Goal: Book appointment/travel/reservation

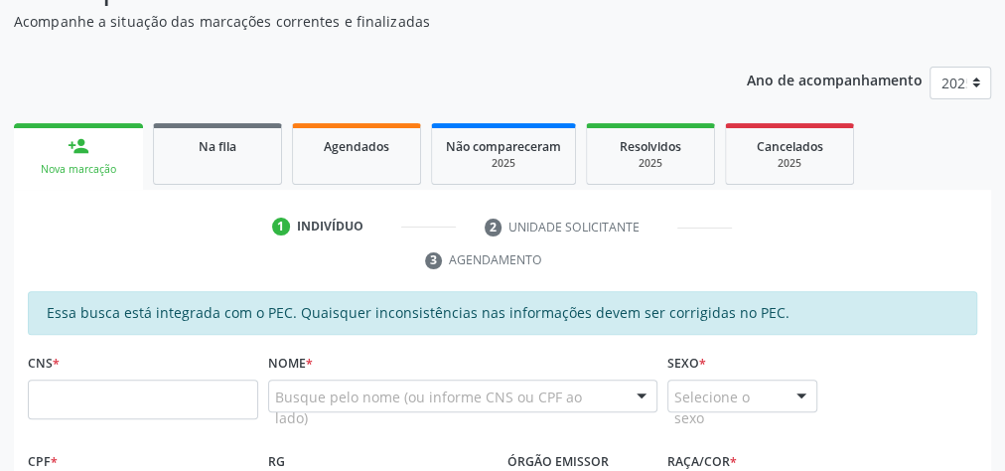
scroll to position [202, 0]
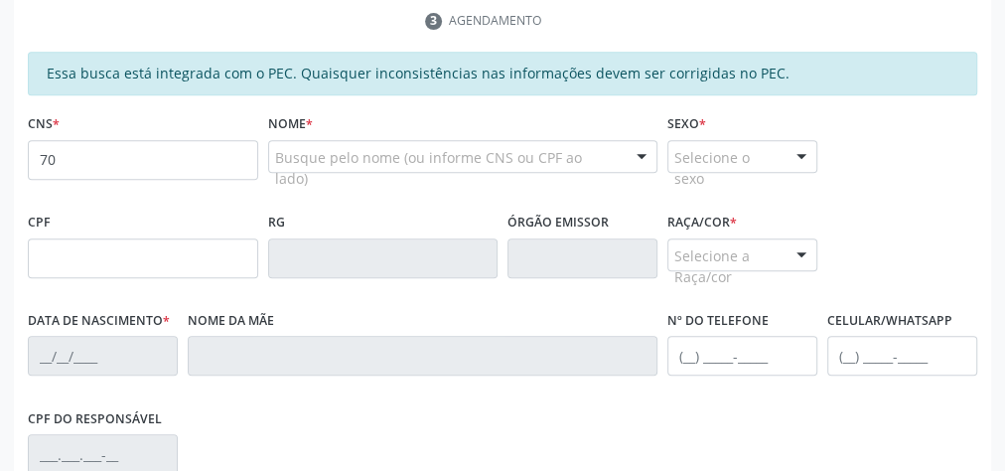
scroll to position [441, 0]
type input "706 5003 6001 9594"
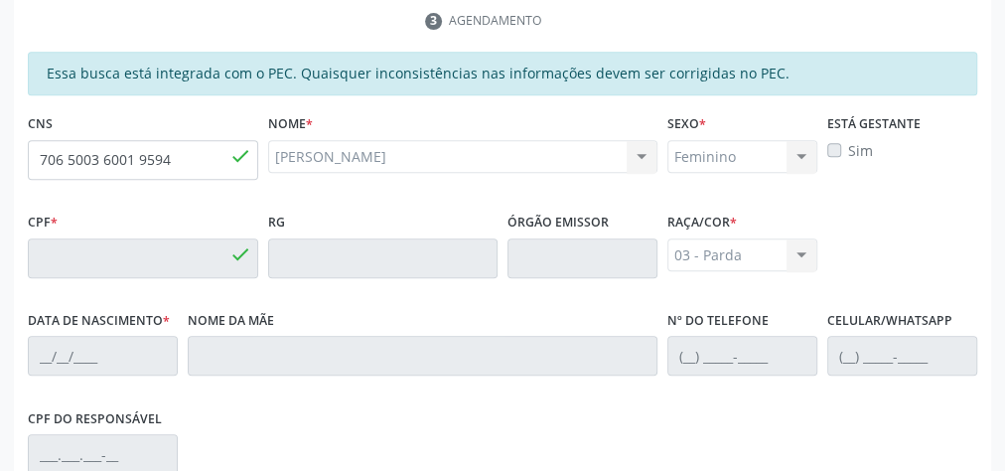
type input "335.415.741-00"
type input "[DATE]"
type input "[PERSON_NAME]"
type input "[PHONE_NUMBER]"
type input "02"
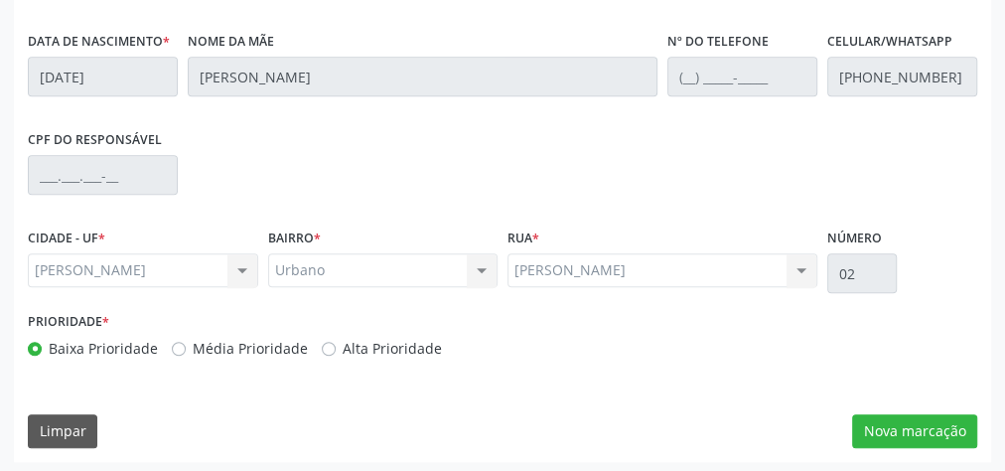
scroll to position [720, 0]
click at [921, 422] on button "Nova marcação" at bounding box center [914, 431] width 125 height 34
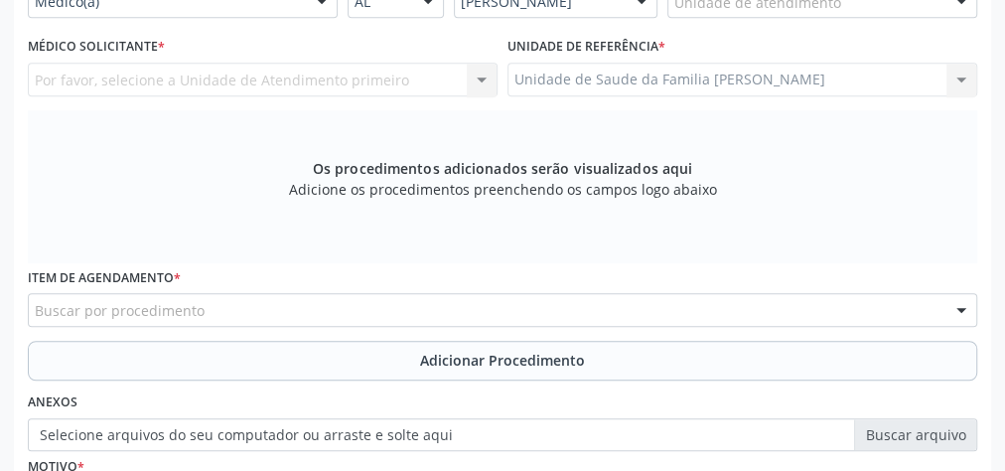
scroll to position [402, 0]
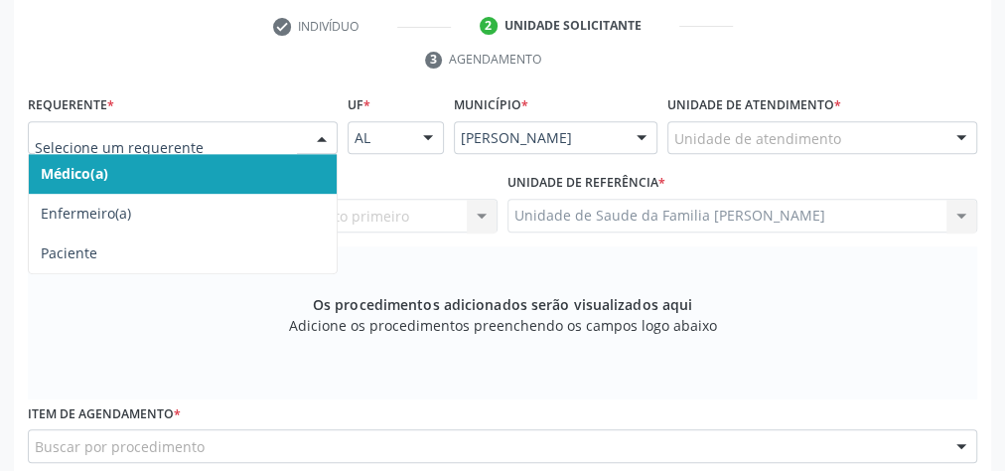
click at [331, 137] on div at bounding box center [322, 139] width 30 height 34
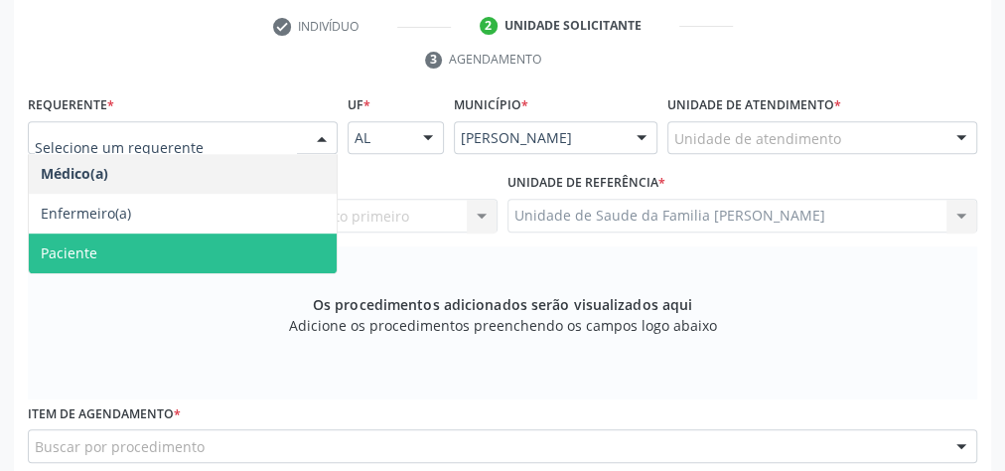
click at [148, 247] on span "Paciente" at bounding box center [183, 253] width 308 height 40
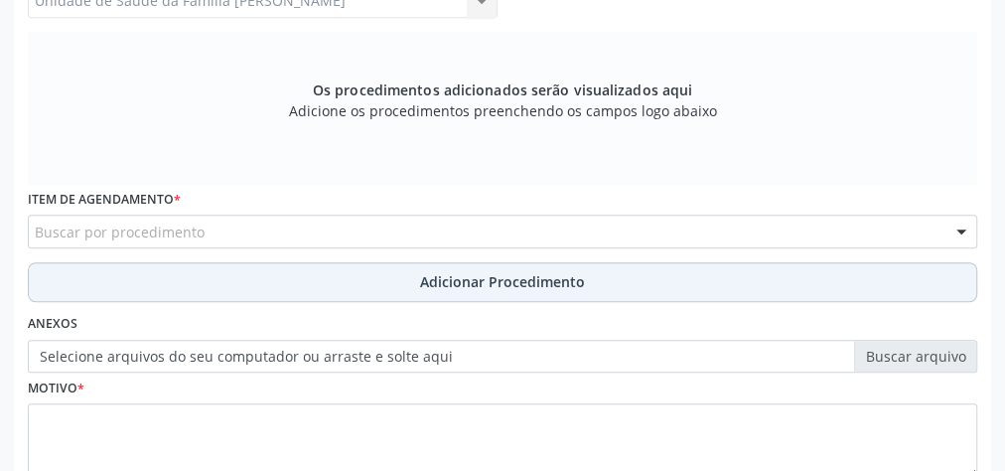
scroll to position [640, 0]
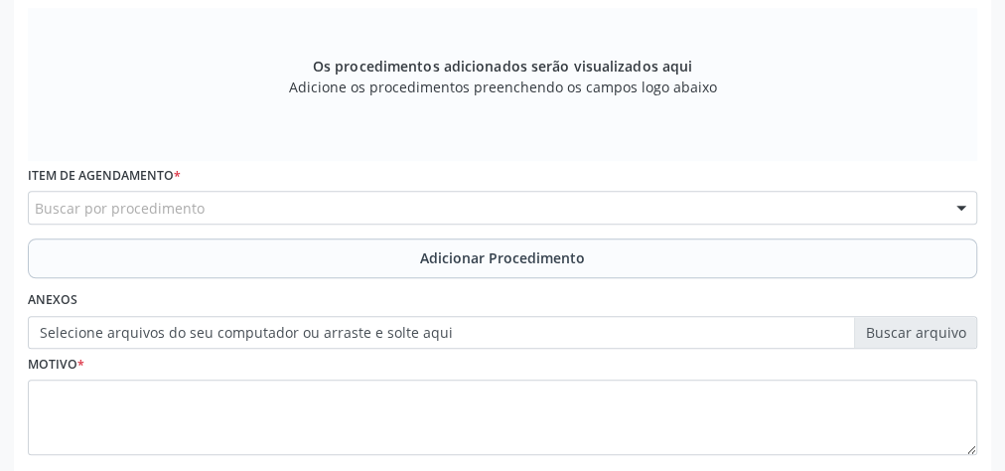
click at [271, 209] on div "Buscar por procedimento" at bounding box center [502, 208] width 949 height 34
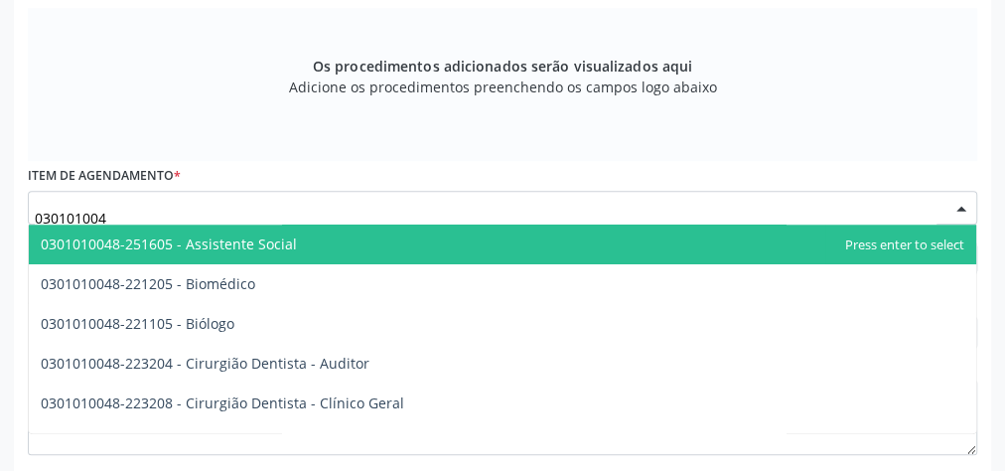
type input "0301010048"
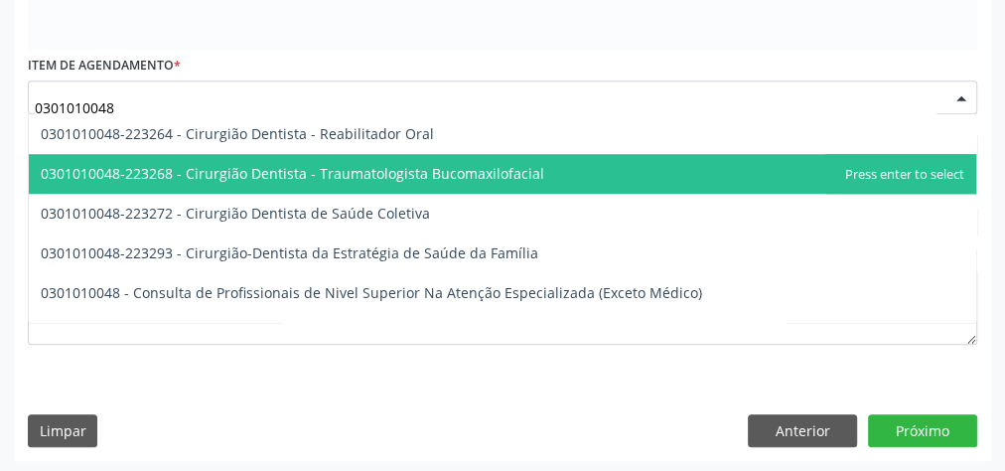
scroll to position [953, 0]
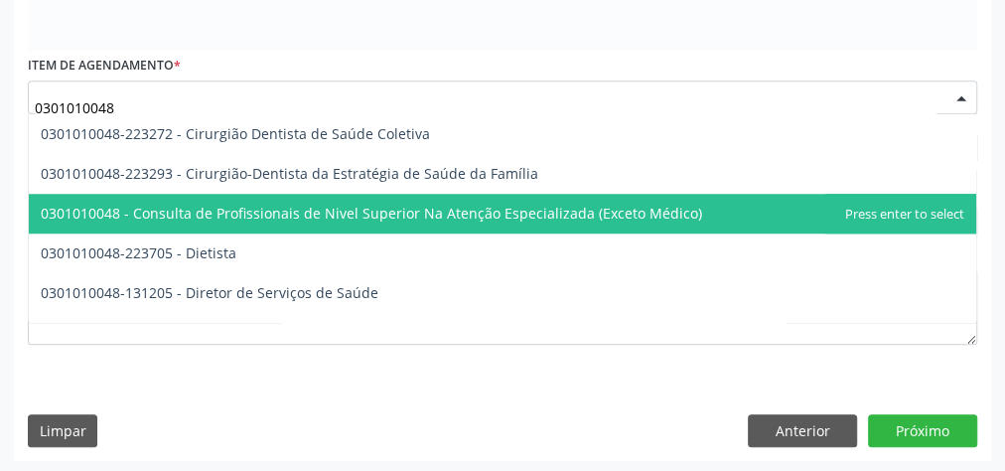
click at [346, 210] on span "0301010048 - Consulta de Profissionais de Nivel Superior Na Atenção Especializa…" at bounding box center [371, 213] width 661 height 19
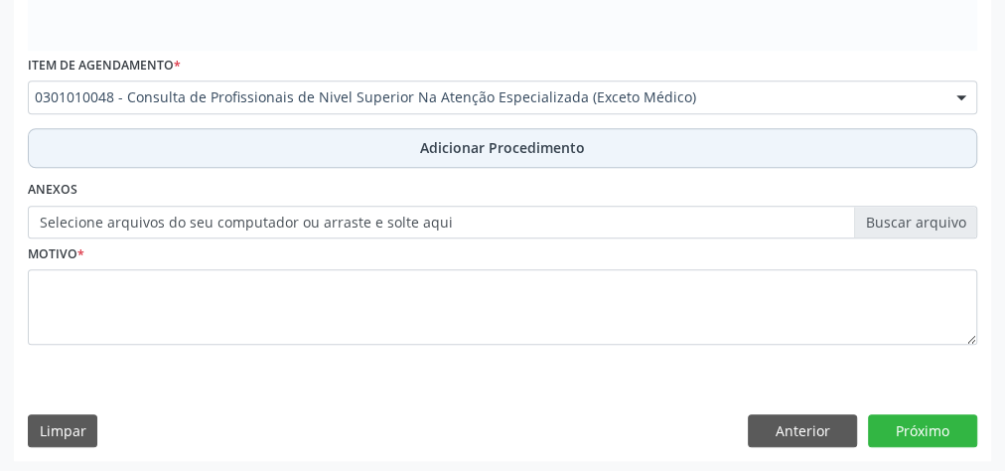
click at [530, 148] on span "Adicionar Procedimento" at bounding box center [502, 147] width 165 height 21
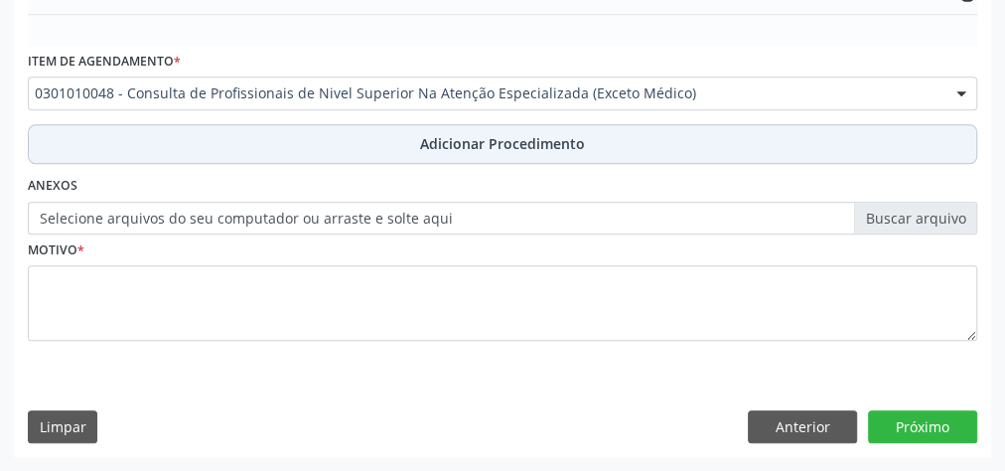
scroll to position [675, 0]
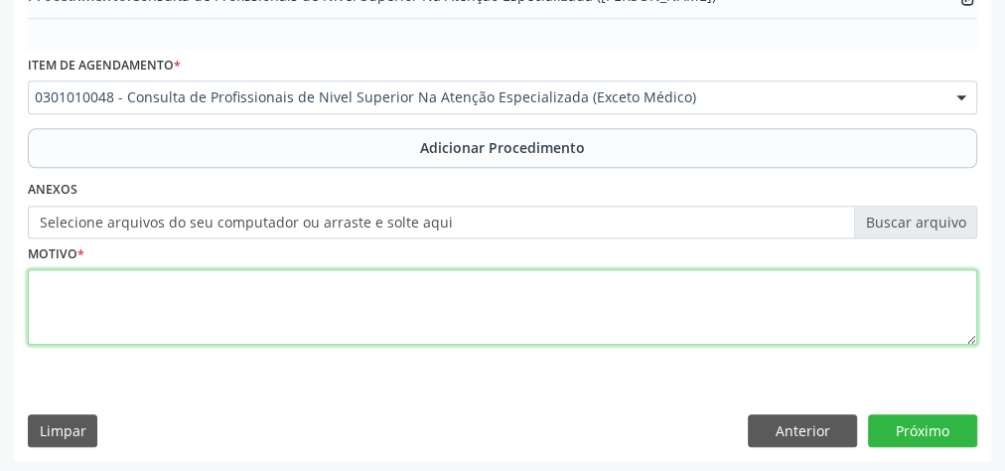
click at [379, 286] on textarea at bounding box center [502, 306] width 949 height 75
type textarea "odontologia- protese dentaria"
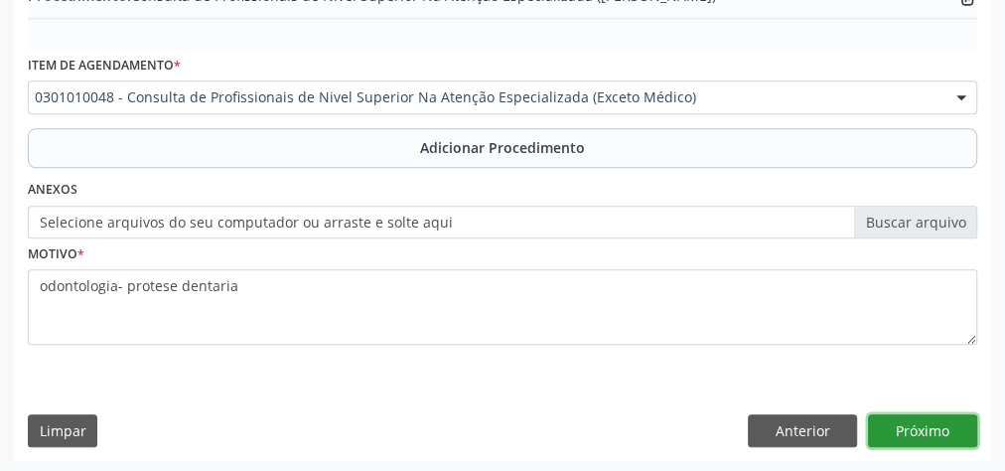
click at [935, 425] on button "Próximo" at bounding box center [922, 431] width 109 height 34
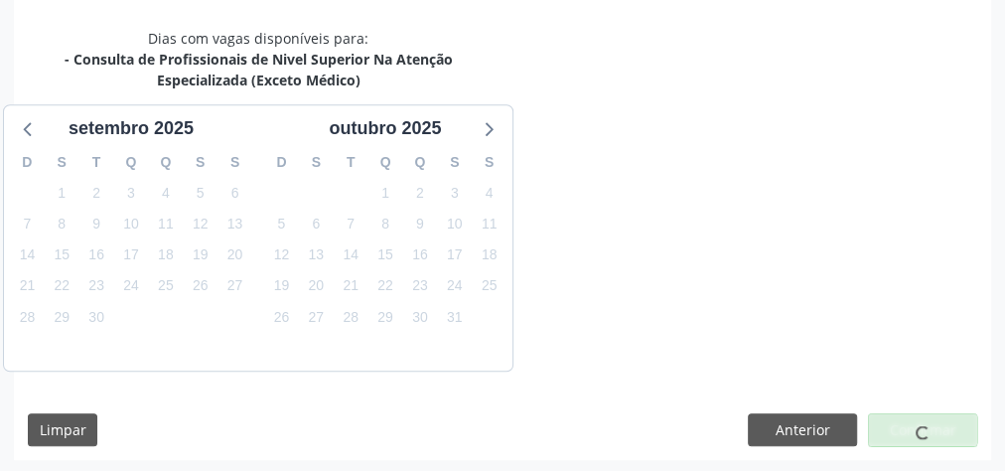
scroll to position [547, 0]
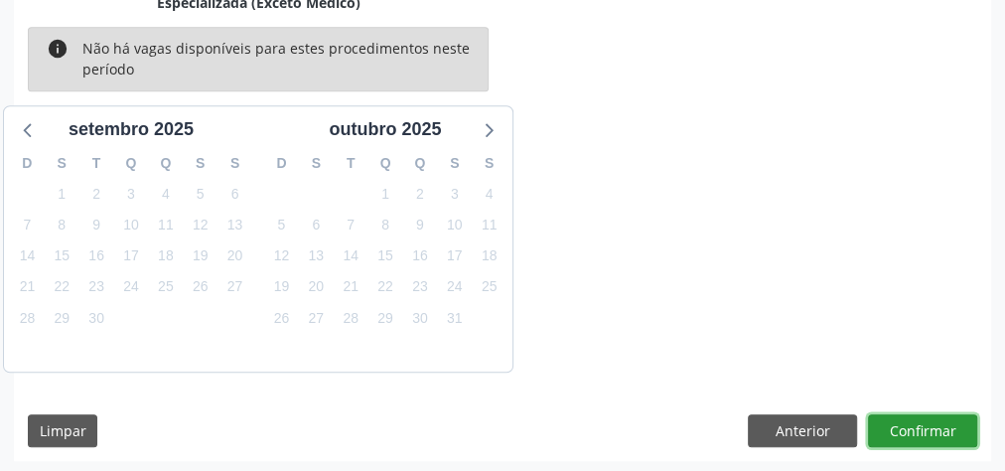
click at [935, 425] on button "Confirmar" at bounding box center [922, 431] width 109 height 34
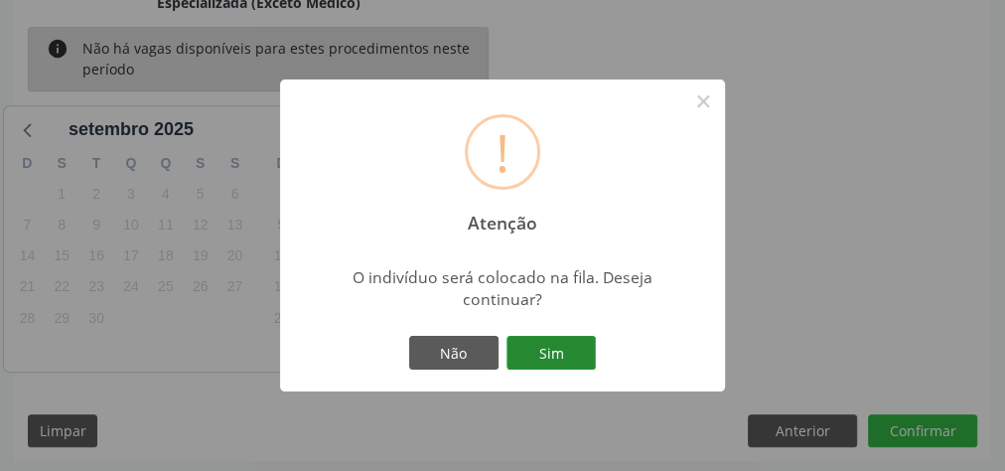
click at [538, 353] on button "Sim" at bounding box center [550, 353] width 89 height 34
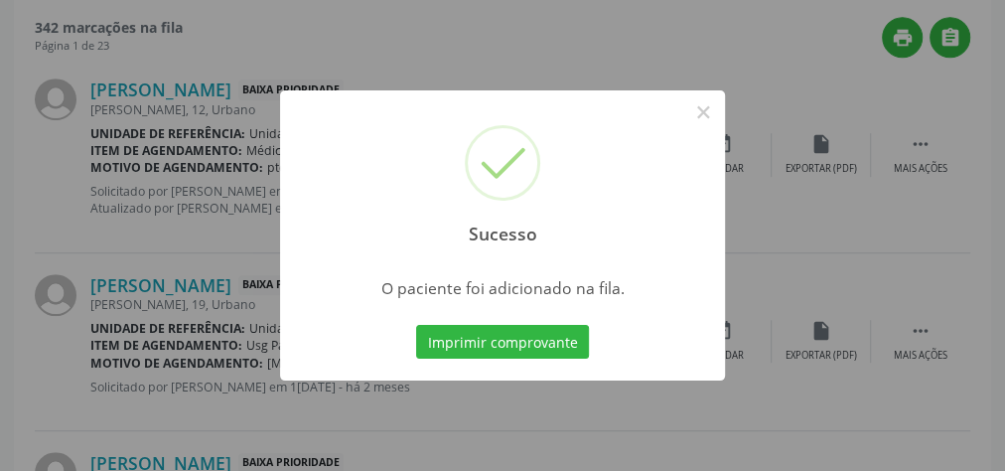
scroll to position [210, 0]
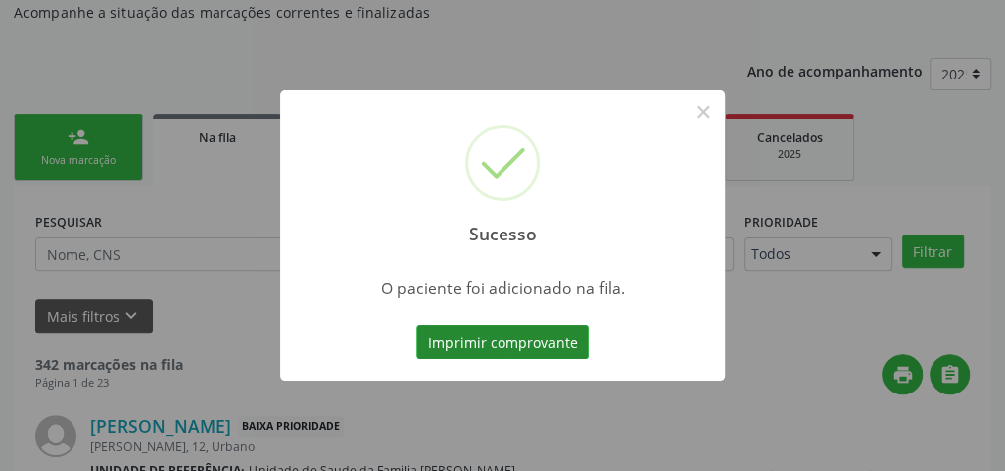
click at [541, 345] on button "Imprimir comprovante" at bounding box center [502, 342] width 173 height 34
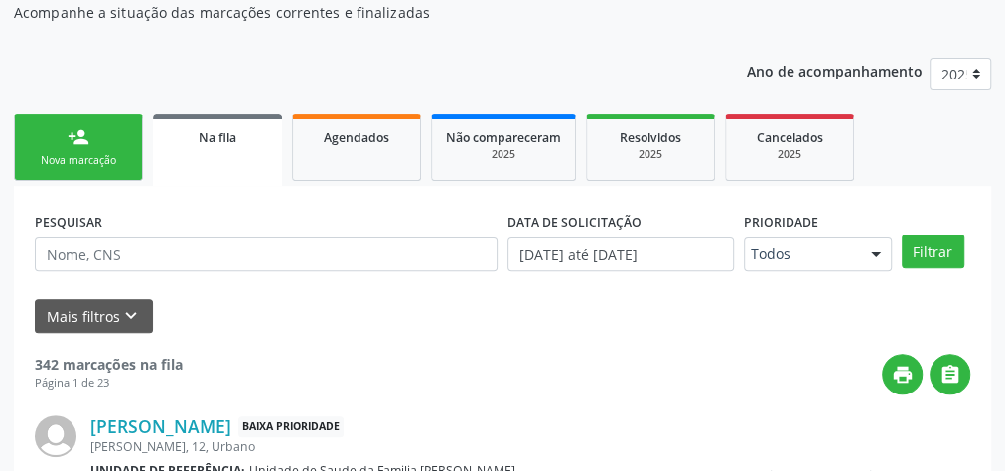
click at [82, 142] on div "person_add" at bounding box center [79, 137] width 22 height 22
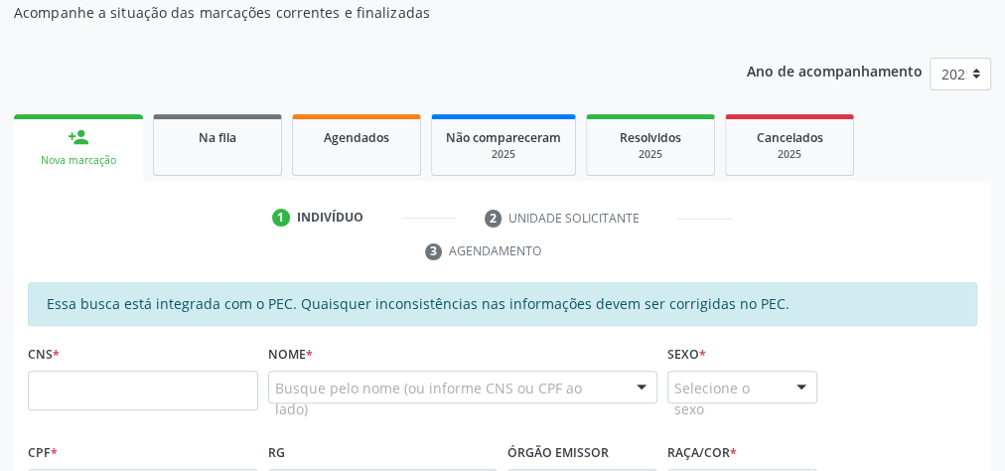
click at [0, 4] on div "Acompanhamento Acompanhe a situação das marcações correntes e finalizadas Relat…" at bounding box center [502, 456] width 1005 height 1058
click at [0, 13] on div "Acompanhamento Acompanhe a situação das marcações correntes e finalizadas Relat…" at bounding box center [502, 456] width 1005 height 1058
